Goal: Information Seeking & Learning: Learn about a topic

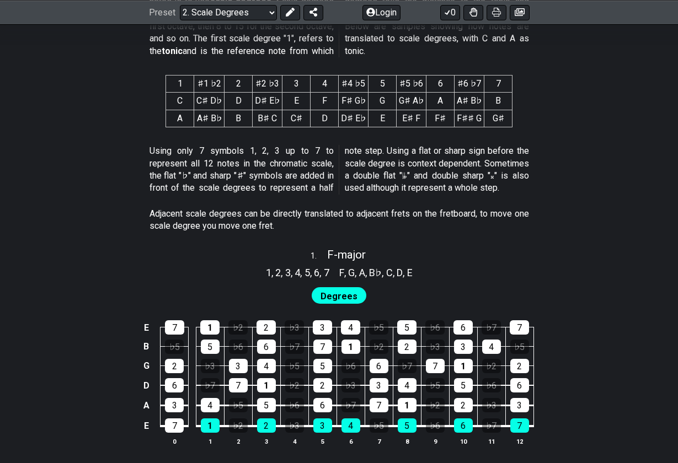
scroll to position [546, 0]
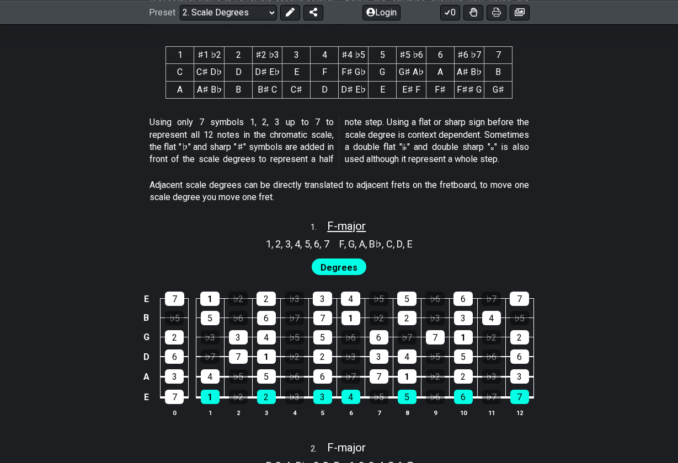
click at [349, 223] on span "F - major" at bounding box center [346, 226] width 39 height 13
select select "F"
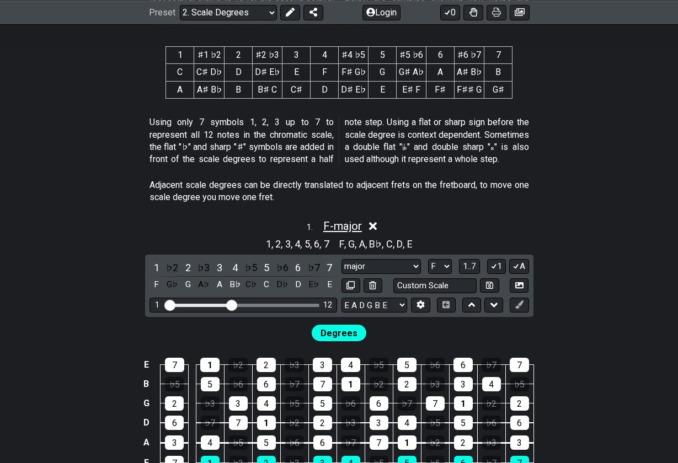
click at [349, 223] on span "F - major" at bounding box center [342, 226] width 39 height 13
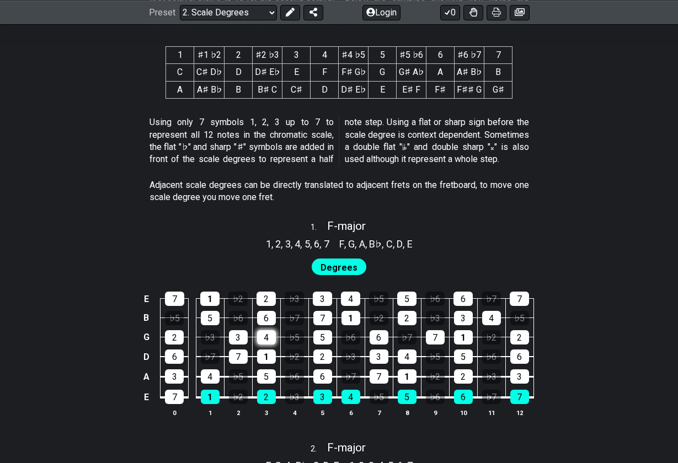
click at [264, 333] on div "4" at bounding box center [266, 337] width 19 height 14
click at [268, 330] on div "4" at bounding box center [266, 337] width 19 height 14
click at [493, 192] on p "Adjacent scale degrees can be directly translated to adjacent frets on the fret…" at bounding box center [338, 191] width 379 height 25
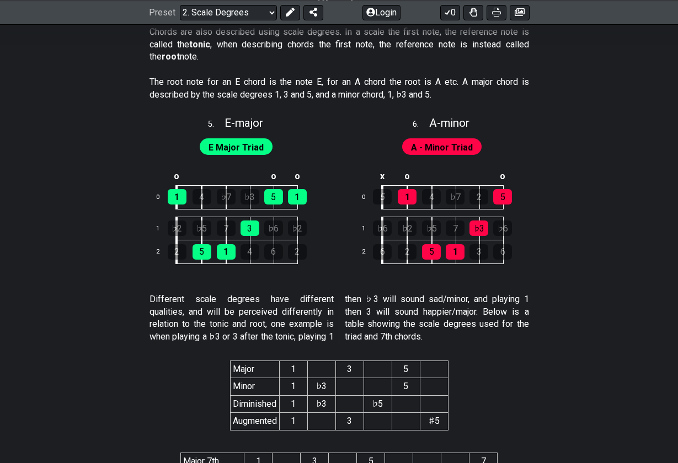
scroll to position [1931, 0]
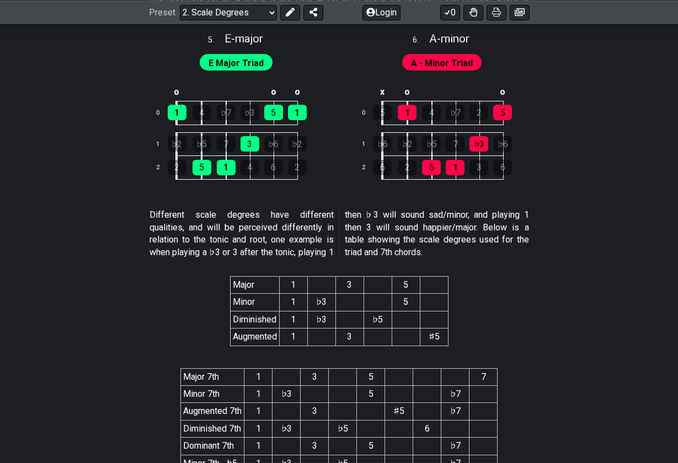
click at [124, 2] on div "Preset Welcome to #fretflip! Initial Preset Custom Preset Minor Pentatonic Majo…" at bounding box center [339, 12] width 678 height 24
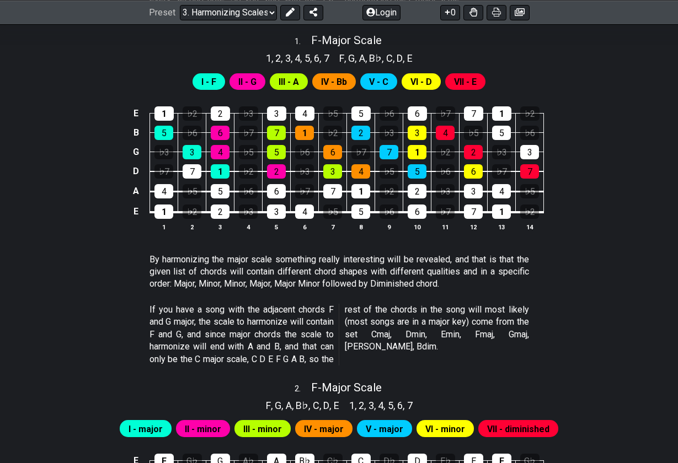
scroll to position [483, 0]
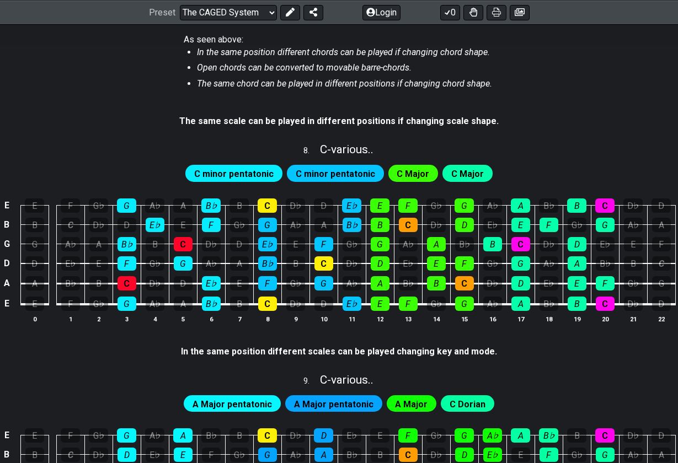
scroll to position [1170, 0]
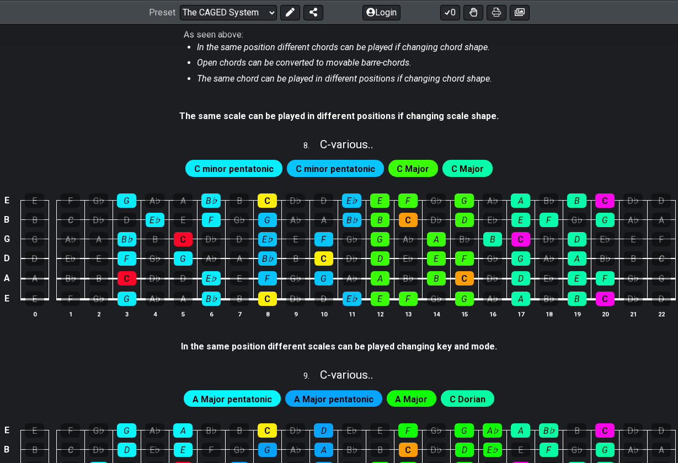
click at [341, 164] on span "C minor pentatonic" at bounding box center [335, 169] width 79 height 16
click at [410, 168] on span "C Major" at bounding box center [413, 169] width 33 height 16
click at [382, 292] on div "E" at bounding box center [380, 299] width 19 height 14
click at [377, 296] on div "E" at bounding box center [380, 299] width 19 height 14
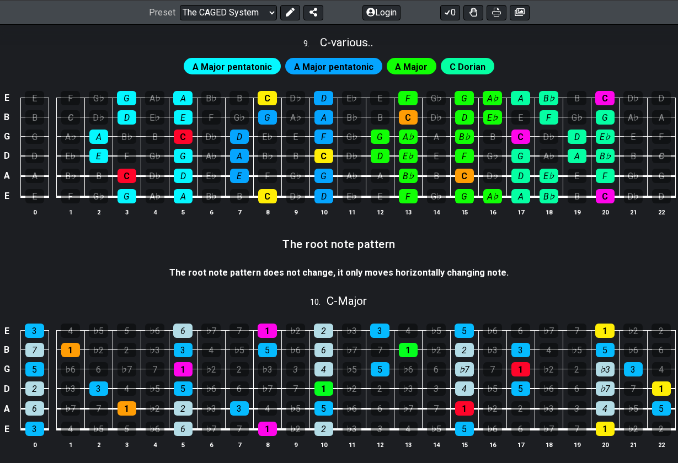
scroll to position [1371, 0]
